Goal: Task Accomplishment & Management: Use online tool/utility

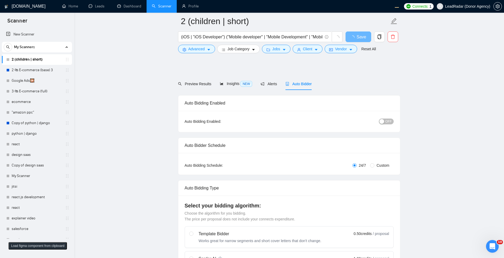
scroll to position [191, 0]
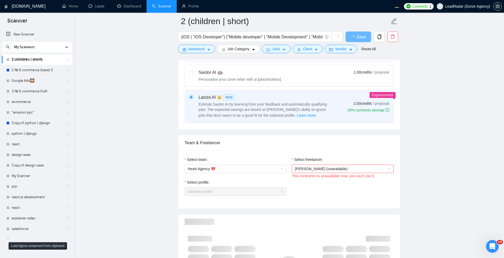
click at [332, 167] on span "[PERSON_NAME] (unavailable)" at bounding box center [321, 169] width 53 height 4
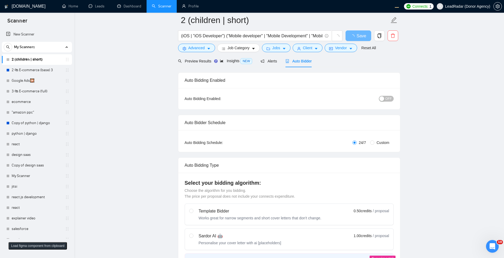
scroll to position [0, 0]
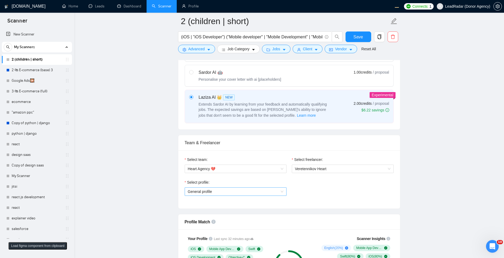
click at [248, 189] on span "General profile" at bounding box center [236, 192] width 96 height 8
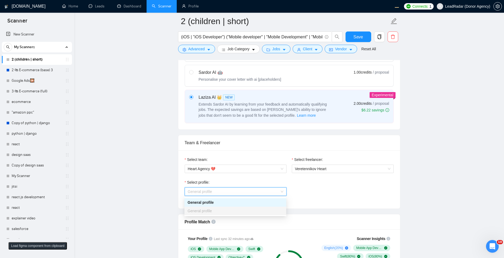
click at [224, 213] on div "General profile" at bounding box center [236, 211] width 96 height 6
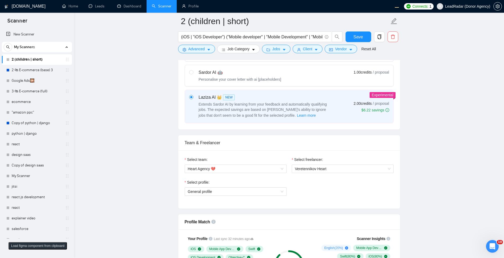
click at [249, 184] on div "Select profile:" at bounding box center [236, 183] width 102 height 8
click at [239, 187] on div "Select profile:" at bounding box center [236, 183] width 102 height 8
click at [234, 193] on span "General profile" at bounding box center [236, 192] width 96 height 8
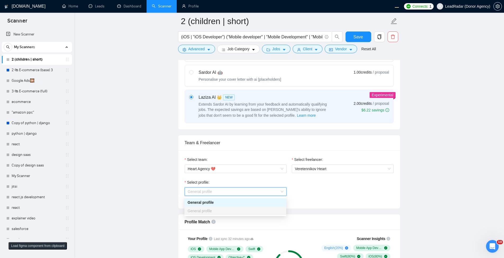
click at [202, 211] on span "General profile" at bounding box center [200, 211] width 24 height 4
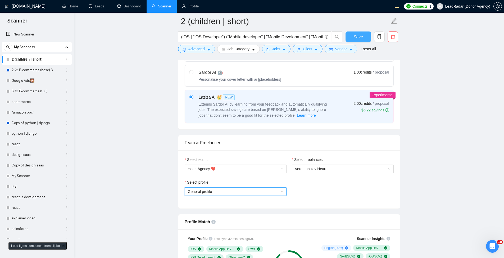
click at [364, 41] on button "Save" at bounding box center [359, 36] width 26 height 11
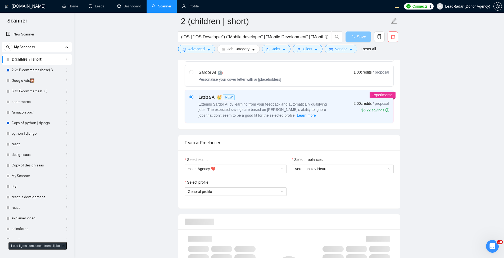
click at [254, 171] on span "Heart Agency 💔" at bounding box center [236, 169] width 96 height 8
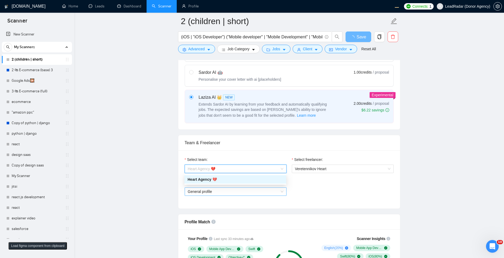
click at [255, 193] on span "General profile" at bounding box center [236, 192] width 96 height 8
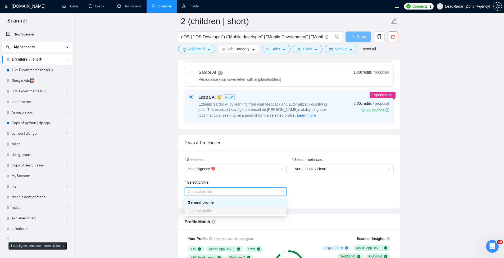
click at [262, 209] on div "General profile" at bounding box center [236, 211] width 96 height 6
click at [334, 206] on div "Select team: Heart Agency 💔 Select freelancer: Veretennikov Heart Select profil…" at bounding box center [289, 179] width 222 height 58
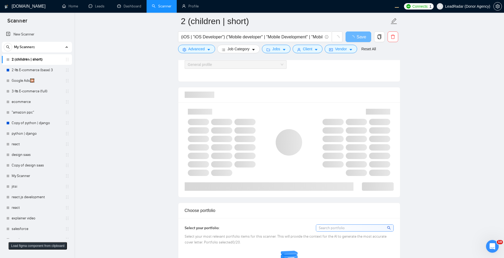
scroll to position [254, 0]
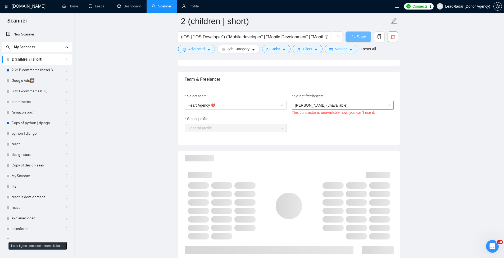
click at [338, 106] on span "Alex Zolotukhin (unavailable)" at bounding box center [321, 105] width 53 height 4
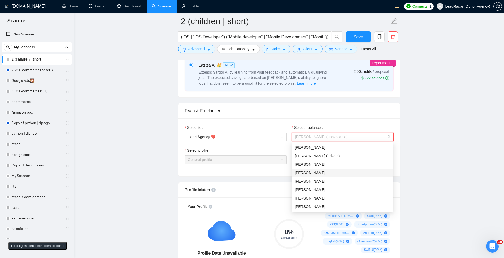
scroll to position [222, 0]
click at [311, 147] on span "Yevhenii Veretennikov" at bounding box center [310, 148] width 30 height 4
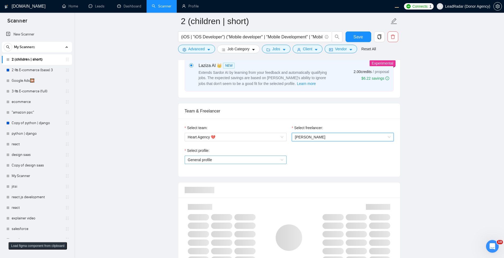
click at [235, 161] on span "General profile" at bounding box center [236, 160] width 96 height 8
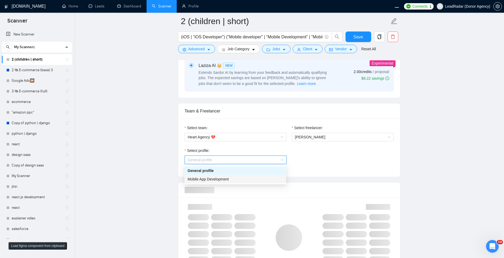
click at [207, 180] on span "Mobile App Development" at bounding box center [208, 179] width 41 height 4
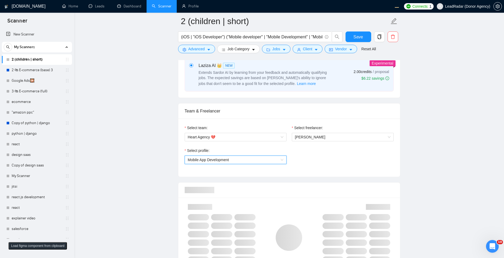
click at [343, 159] on div "Select profile: 996364627857502209 Mobile App Development" at bounding box center [289, 159] width 214 height 23
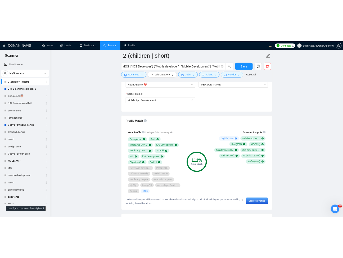
scroll to position [349, 0]
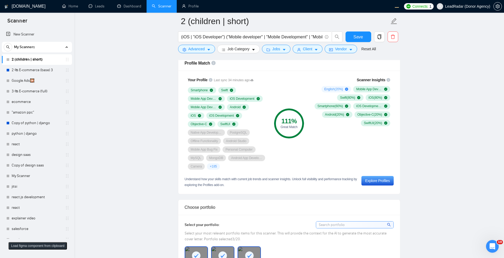
click at [356, 154] on div "Scanner Insights English ( 20 %) Mobile App Development ( 100 %) Swift ( 80 %) …" at bounding box center [351, 123] width 85 height 99
drag, startPoint x: 356, startPoint y: 153, endPoint x: 376, endPoint y: 153, distance: 20.4
click at [376, 153] on div "Scanner Insights English ( 20 %) Mobile App Development ( 100 %) Swift ( 80 %) …" at bounding box center [351, 123] width 85 height 99
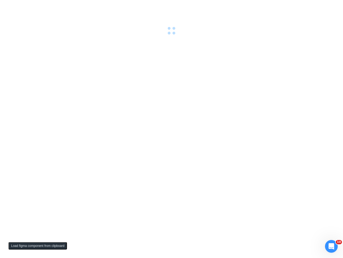
scroll to position [0, 0]
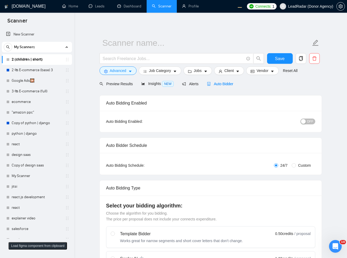
click at [224, 83] on span "Auto Bidder" at bounding box center [220, 84] width 26 height 4
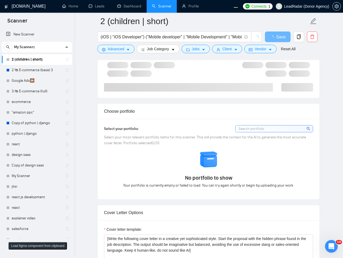
scroll to position [286, 0]
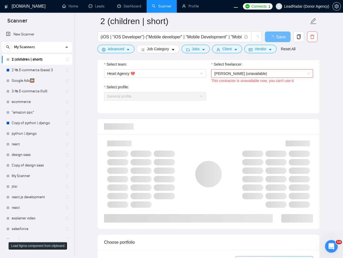
click at [261, 73] on span "Alex Zolotukhin (unavailable)" at bounding box center [240, 73] width 53 height 4
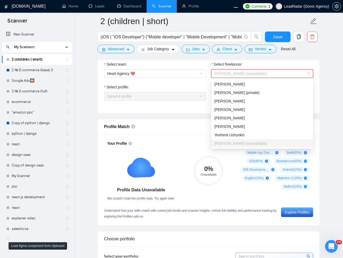
scroll to position [0, 0]
click at [261, 86] on div "Yevhenii Veretennikov" at bounding box center [262, 84] width 96 height 6
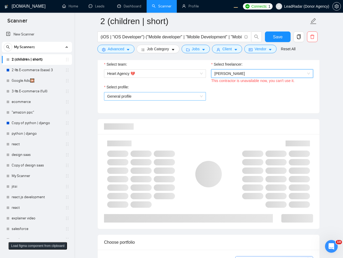
click at [180, 96] on span "General profile" at bounding box center [155, 96] width 96 height 8
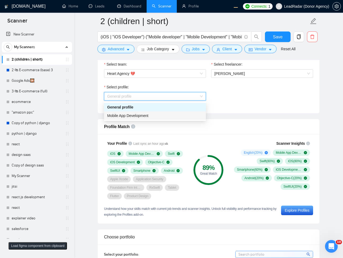
click at [145, 118] on div "Mobile App Development" at bounding box center [155, 116] width 96 height 6
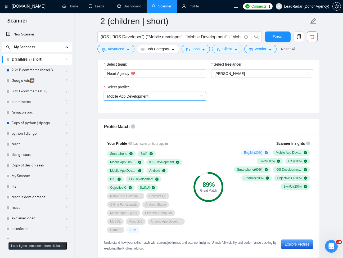
click at [180, 99] on span "Mobile App Development" at bounding box center [155, 96] width 96 height 8
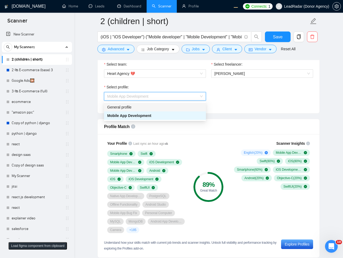
click at [156, 109] on div "General profile" at bounding box center [155, 107] width 96 height 6
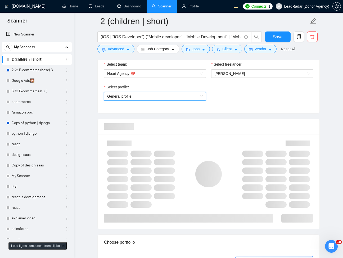
click at [229, 89] on div "Select profile: General profile General profile" at bounding box center [208, 95] width 214 height 23
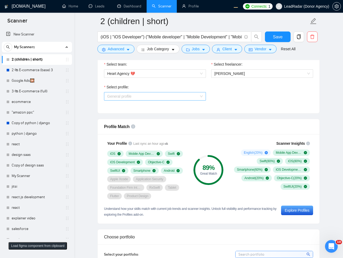
click at [185, 98] on span "General profile" at bounding box center [155, 96] width 96 height 8
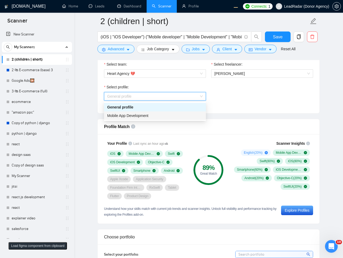
click at [144, 118] on div "Mobile App Development" at bounding box center [155, 116] width 96 height 6
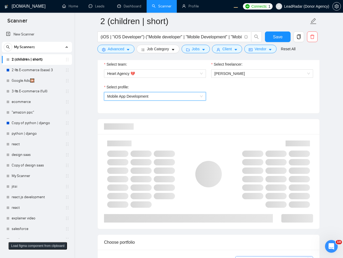
click at [255, 98] on div "Select profile: 996364627857502209 Mobile App Development" at bounding box center [208, 95] width 214 height 23
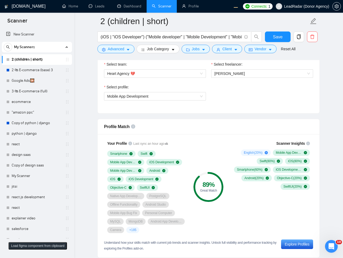
scroll to position [318, 0]
